Goal: Find specific page/section: Find specific page/section

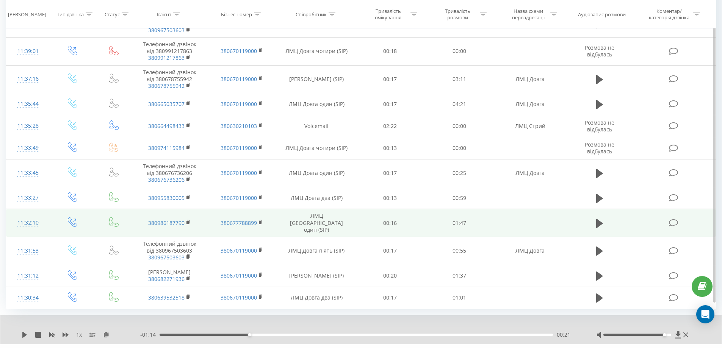
scroll to position [690, 0]
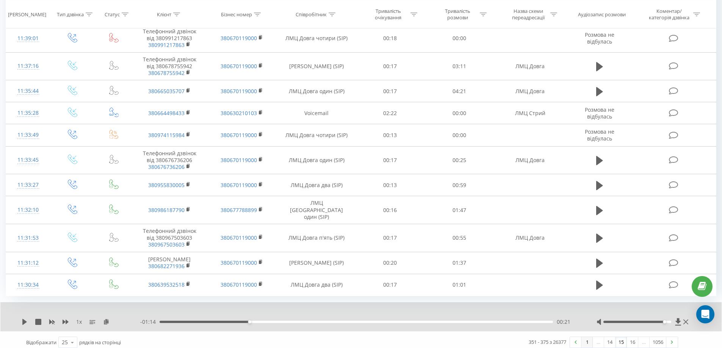
click at [586, 339] on link "1" at bounding box center [586, 342] width 11 height 11
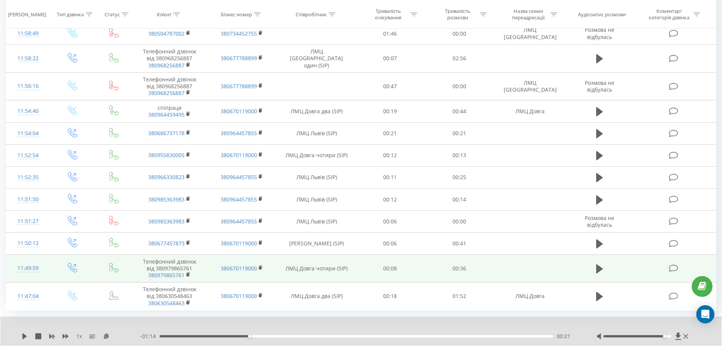
scroll to position [667, 0]
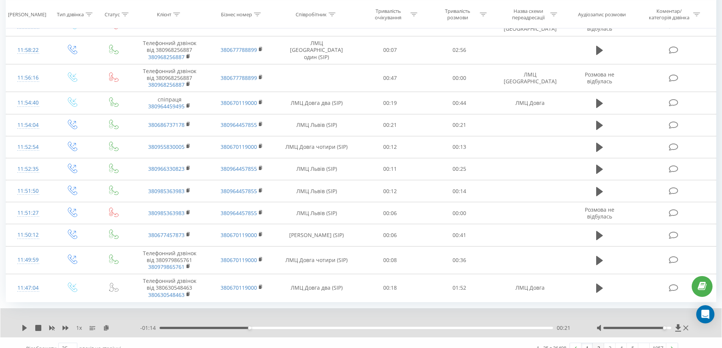
click at [600, 343] on link "2" at bounding box center [597, 348] width 11 height 11
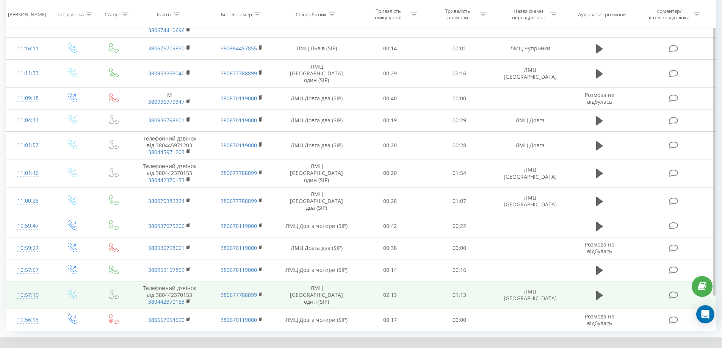
scroll to position [672, 0]
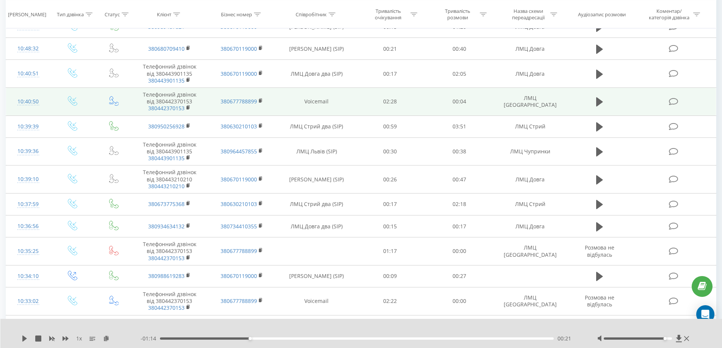
scroll to position [422, 0]
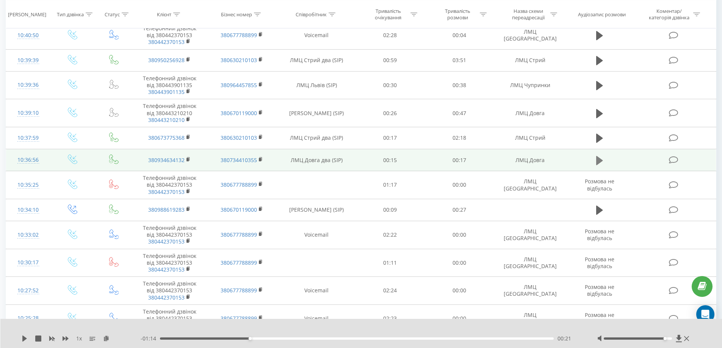
click at [604, 159] on button at bounding box center [599, 160] width 11 height 11
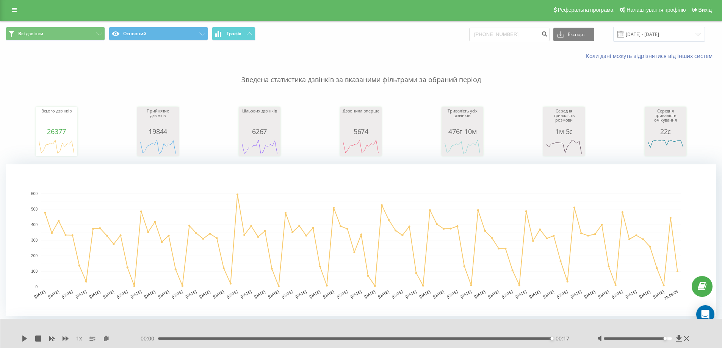
scroll to position [0, 0]
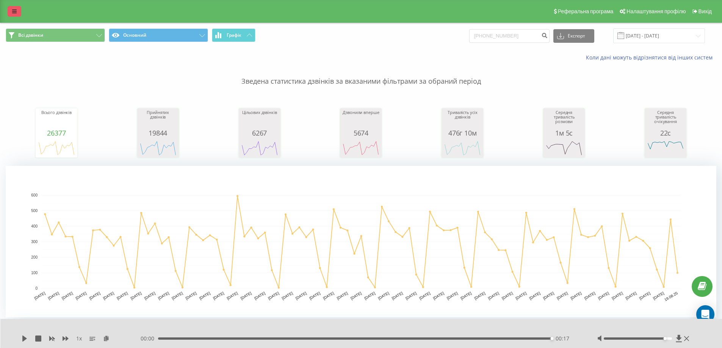
click at [11, 11] on link at bounding box center [15, 11] width 14 height 11
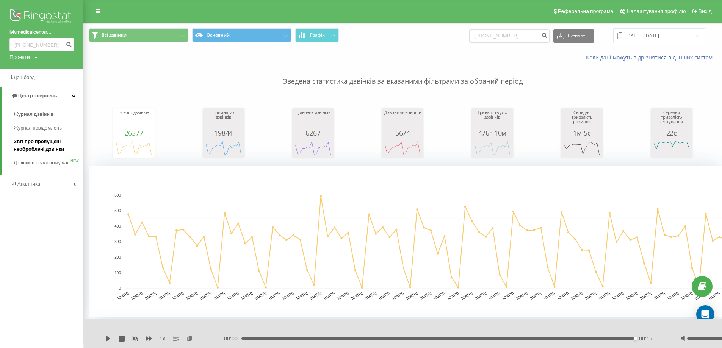
click at [39, 150] on span "Звіт про пропущені необроблені дзвінки" at bounding box center [47, 145] width 66 height 15
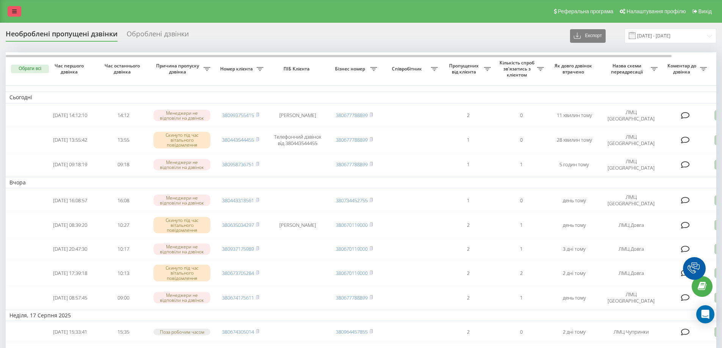
click at [16, 12] on icon at bounding box center [14, 11] width 5 height 5
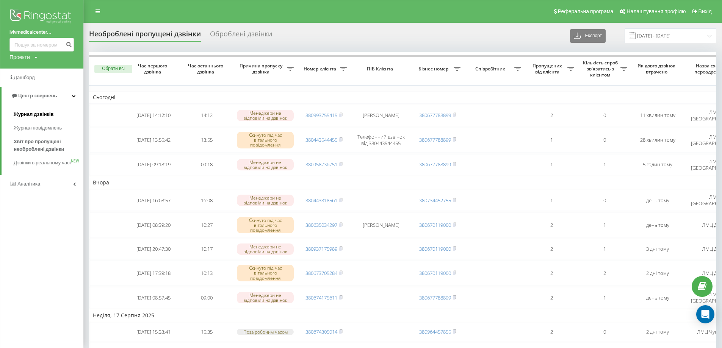
click at [44, 118] on span "Журнал дзвінків" at bounding box center [34, 115] width 40 height 8
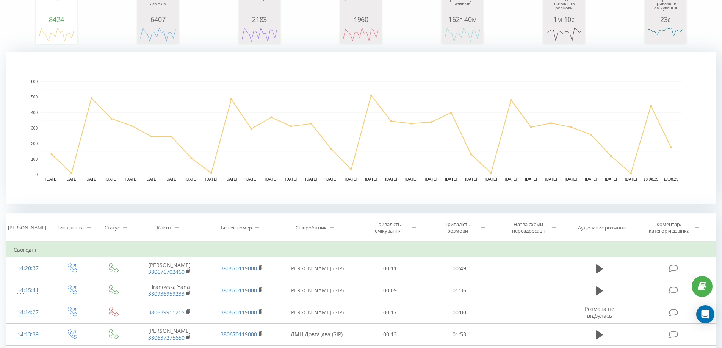
scroll to position [265, 0]
